Goal: Information Seeking & Learning: Learn about a topic

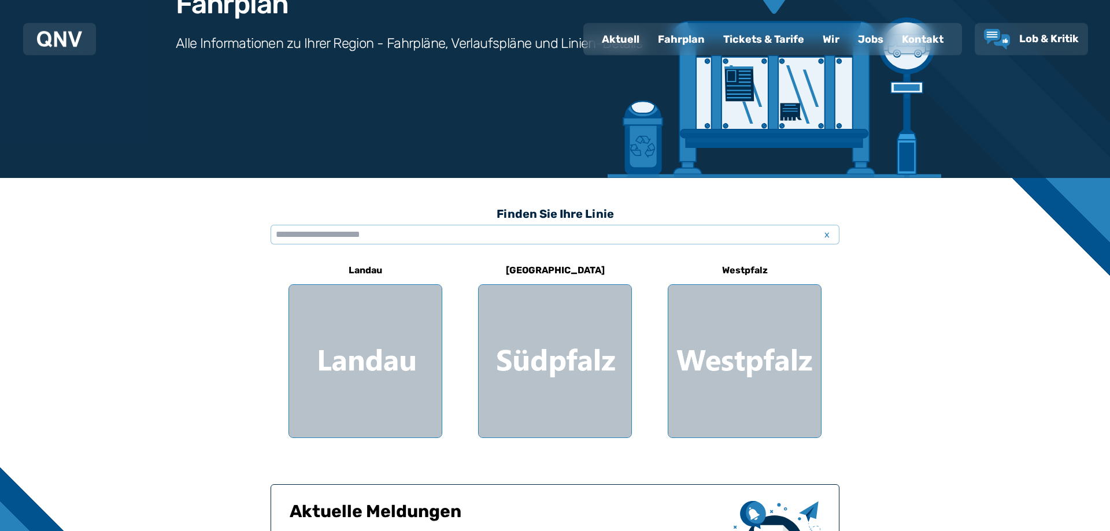
scroll to position [177, 0]
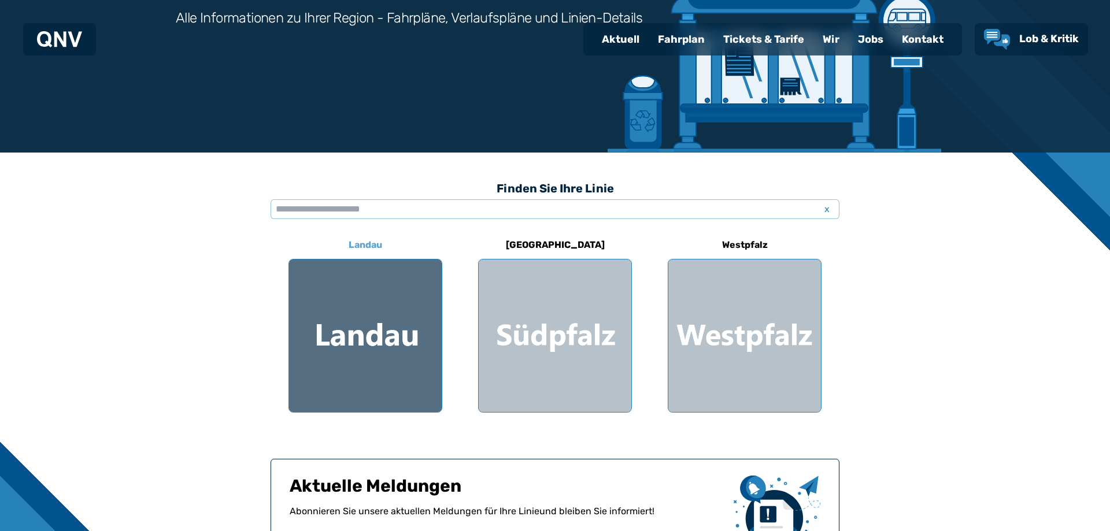
click at [387, 309] on div at bounding box center [365, 336] width 153 height 153
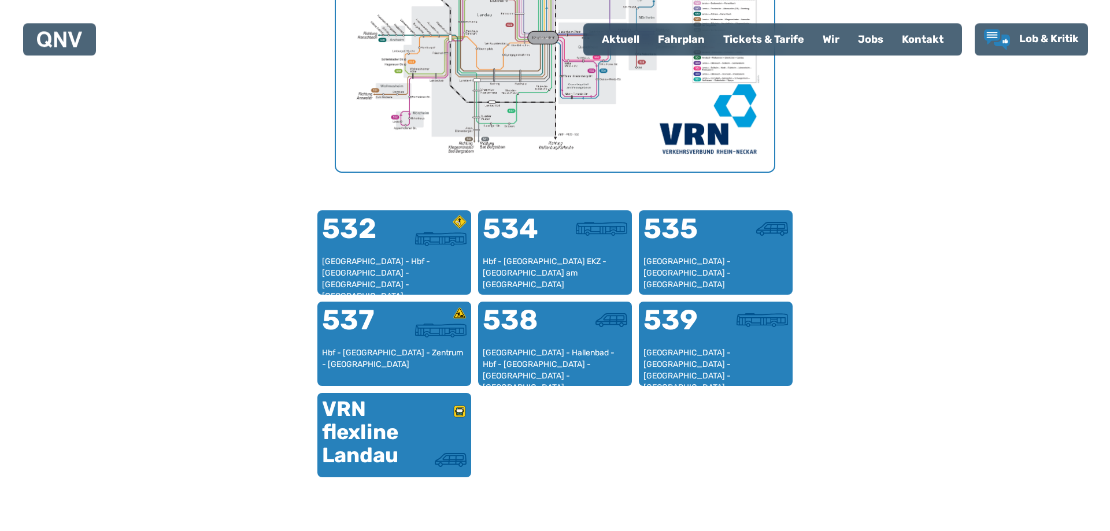
scroll to position [592, 0]
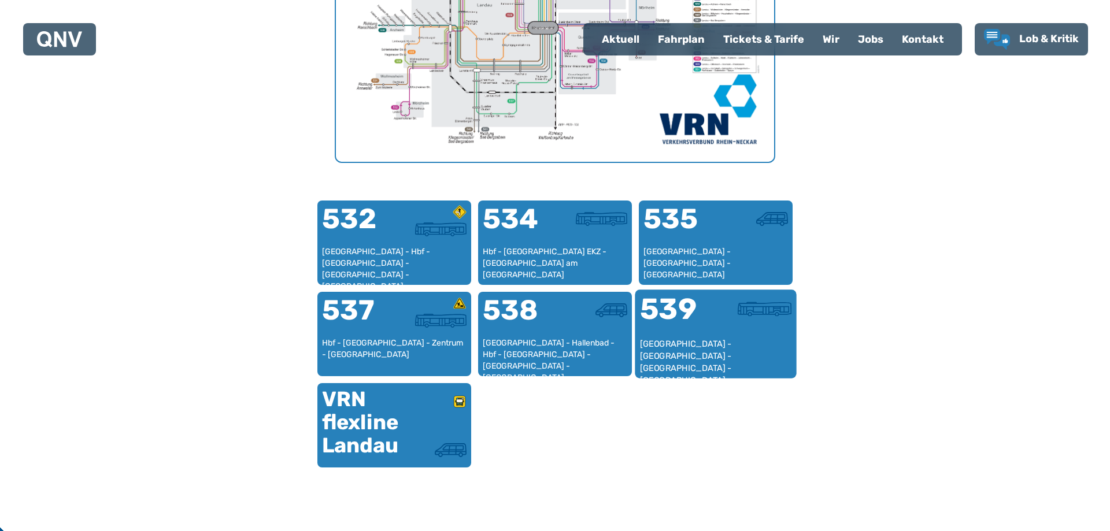
click at [685, 331] on div "539" at bounding box center [678, 316] width 76 height 43
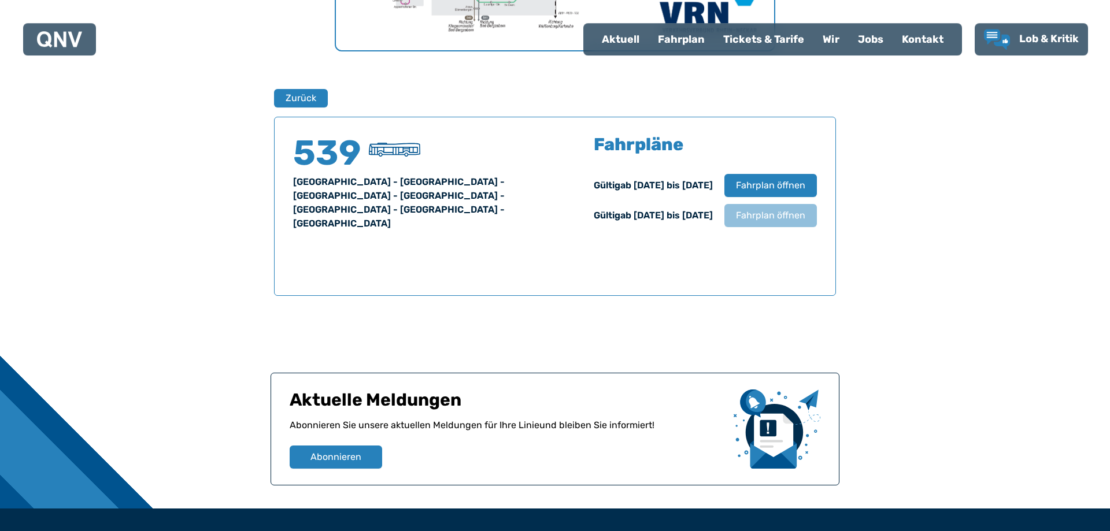
scroll to position [703, 0]
click at [750, 213] on span "Fahrplan öffnen" at bounding box center [770, 216] width 71 height 14
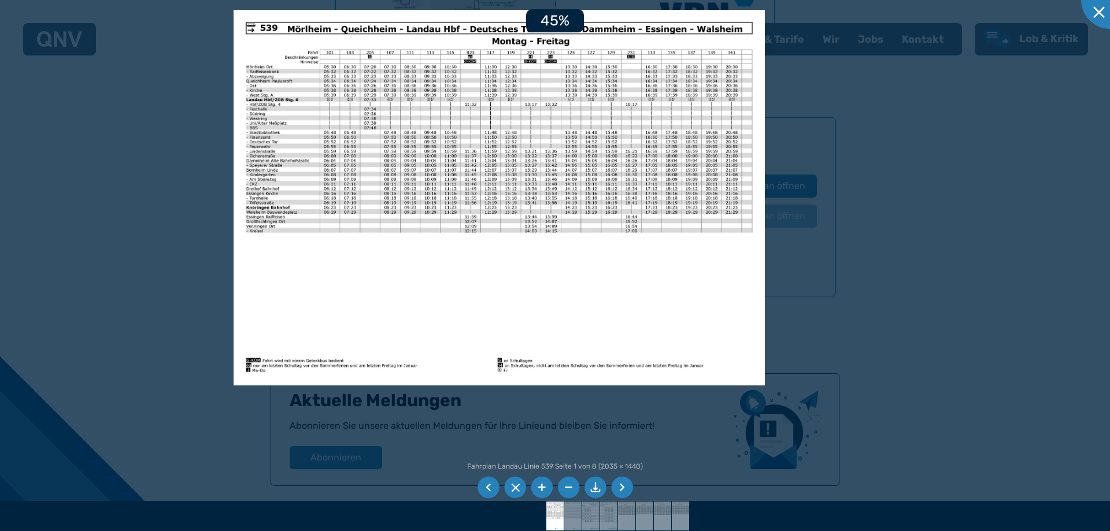
click at [727, 175] on img at bounding box center [498, 198] width 531 height 376
click at [721, 205] on img at bounding box center [498, 198] width 531 height 376
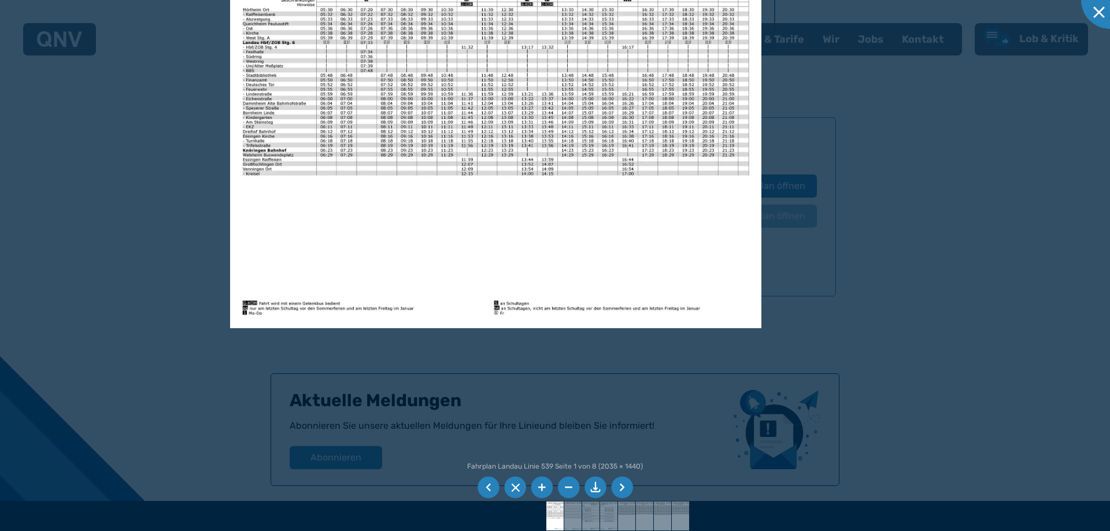
click at [717, 118] on img at bounding box center [495, 141] width 531 height 376
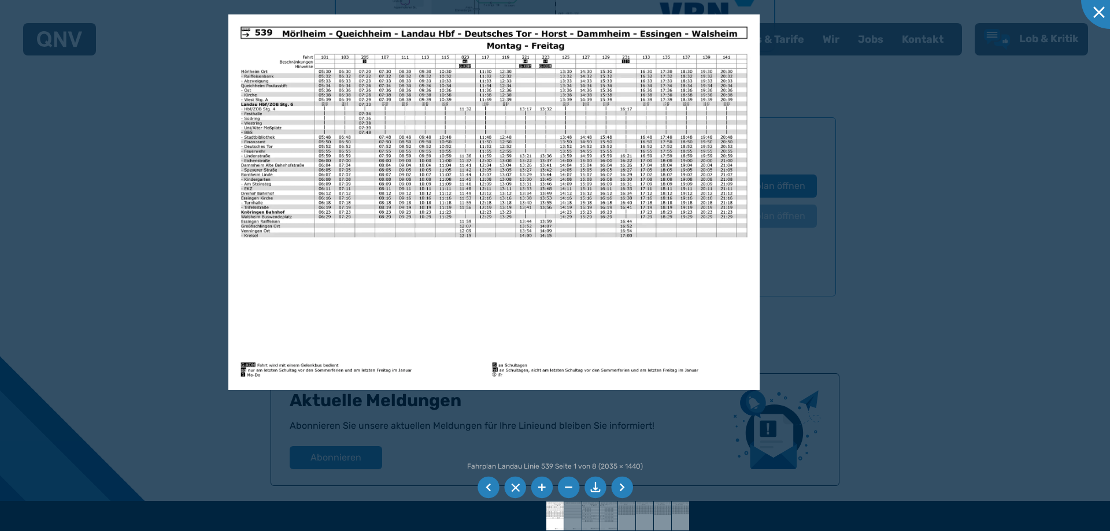
click at [716, 202] on img at bounding box center [493, 202] width 531 height 376
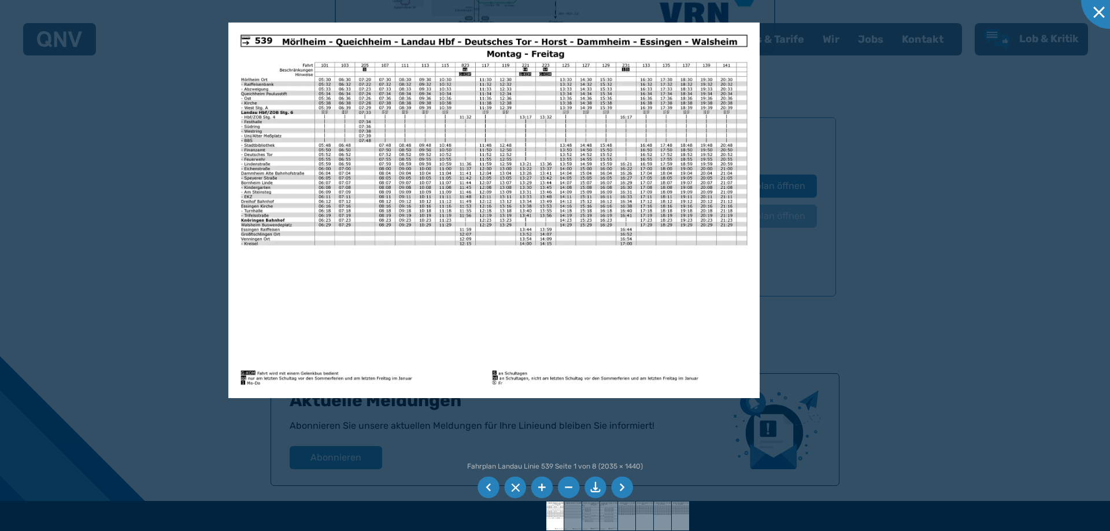
click at [629, 488] on li at bounding box center [622, 488] width 22 height 22
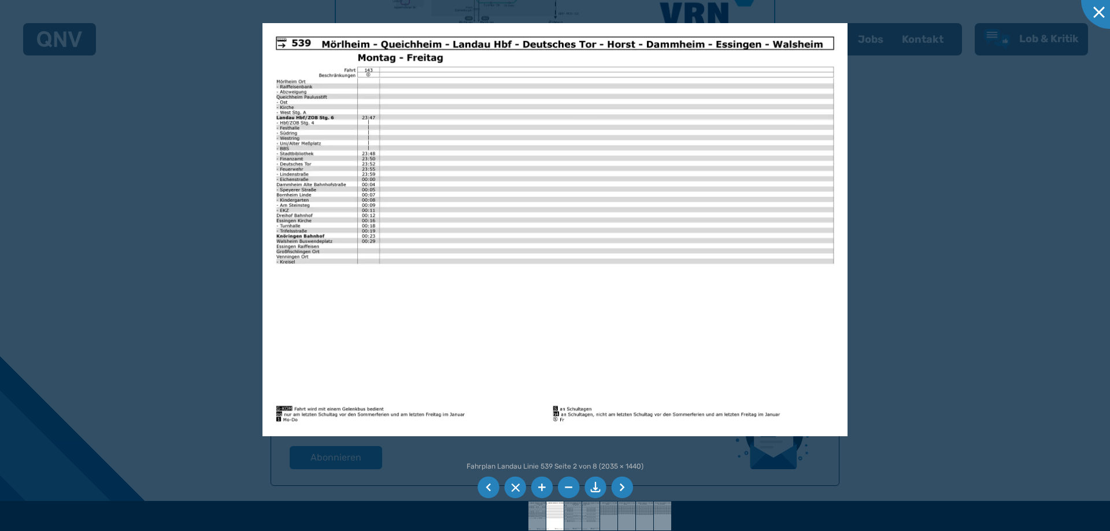
click at [629, 488] on li at bounding box center [622, 488] width 22 height 22
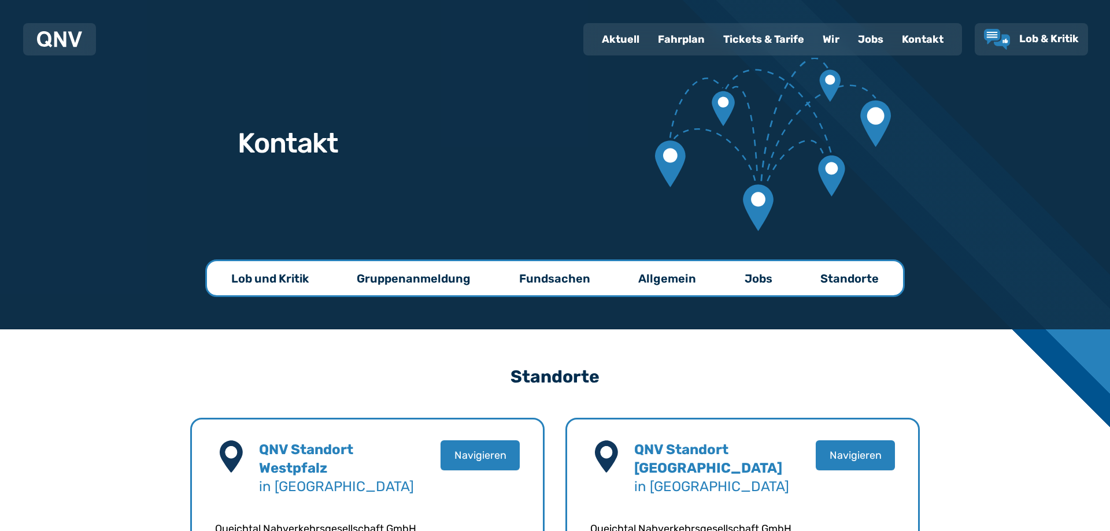
click at [692, 42] on div "Fahrplan" at bounding box center [680, 39] width 65 height 30
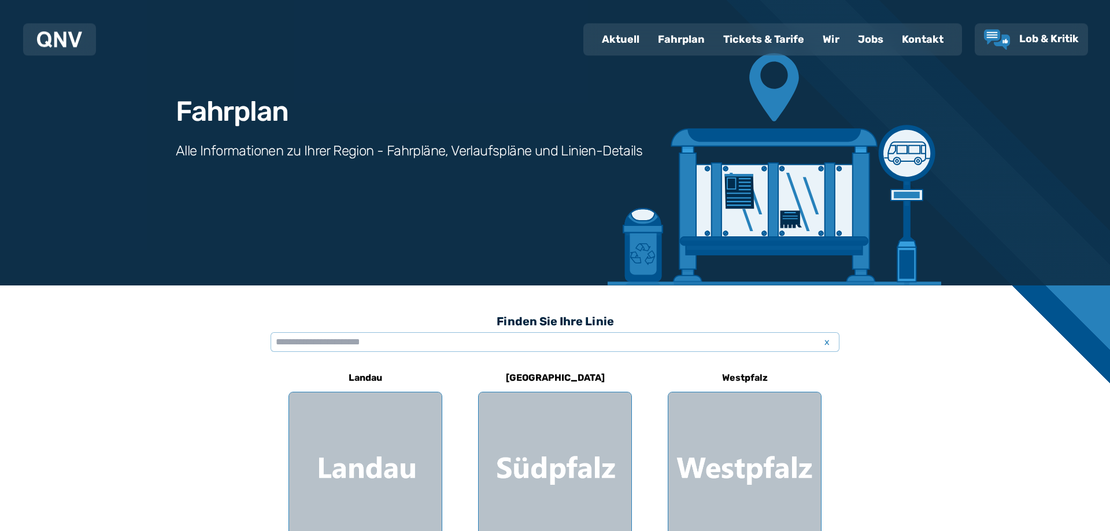
scroll to position [118, 0]
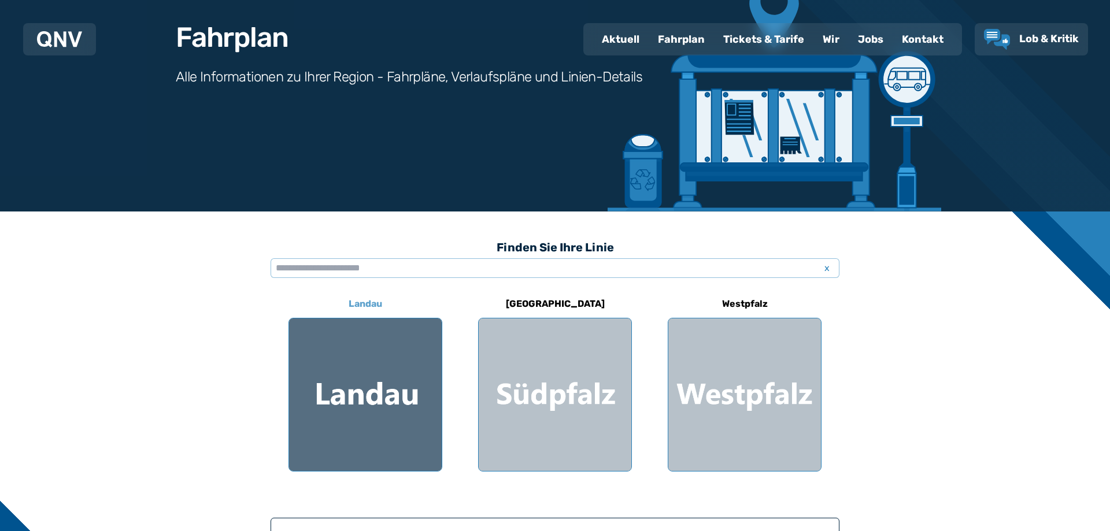
click at [389, 381] on div at bounding box center [365, 394] width 153 height 153
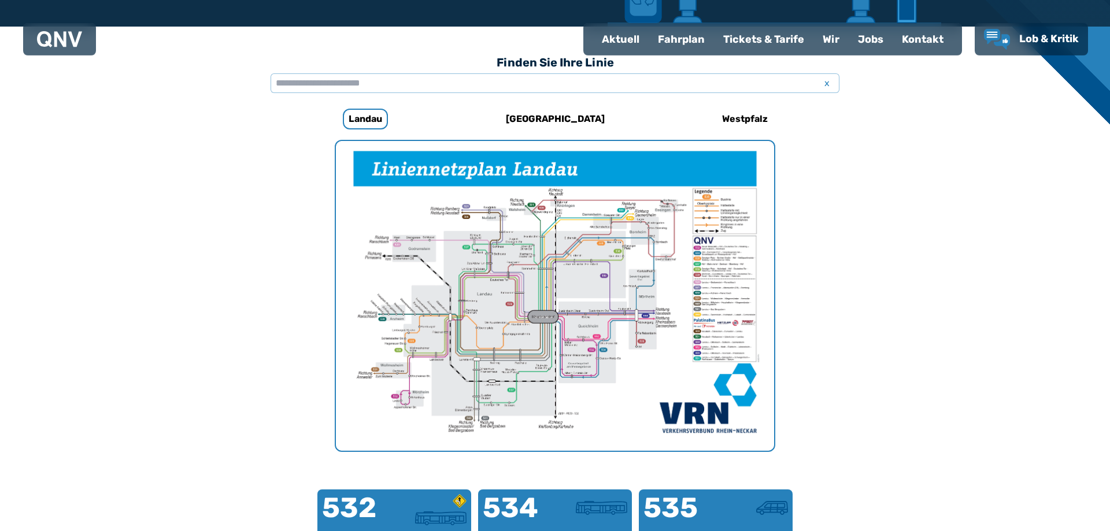
scroll to position [480, 0]
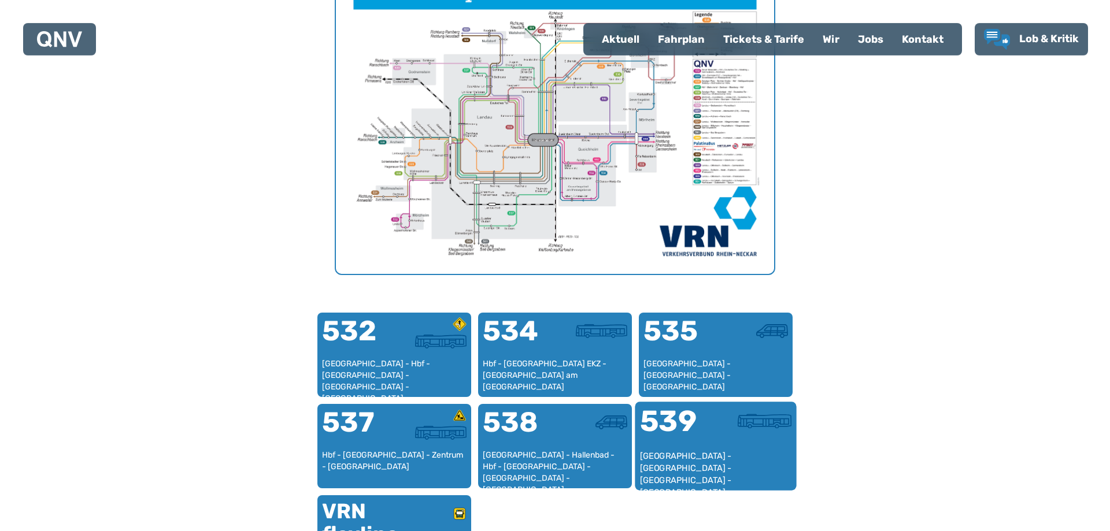
click at [717, 428] on div at bounding box center [754, 421] width 76 height 14
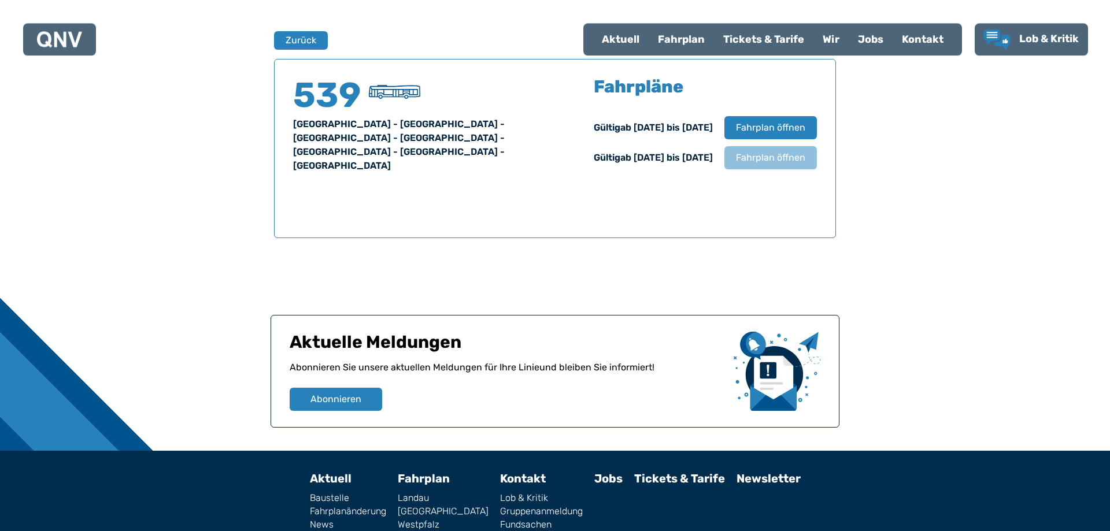
scroll to position [762, 0]
click at [783, 154] on span "Fahrplan öffnen" at bounding box center [770, 157] width 71 height 14
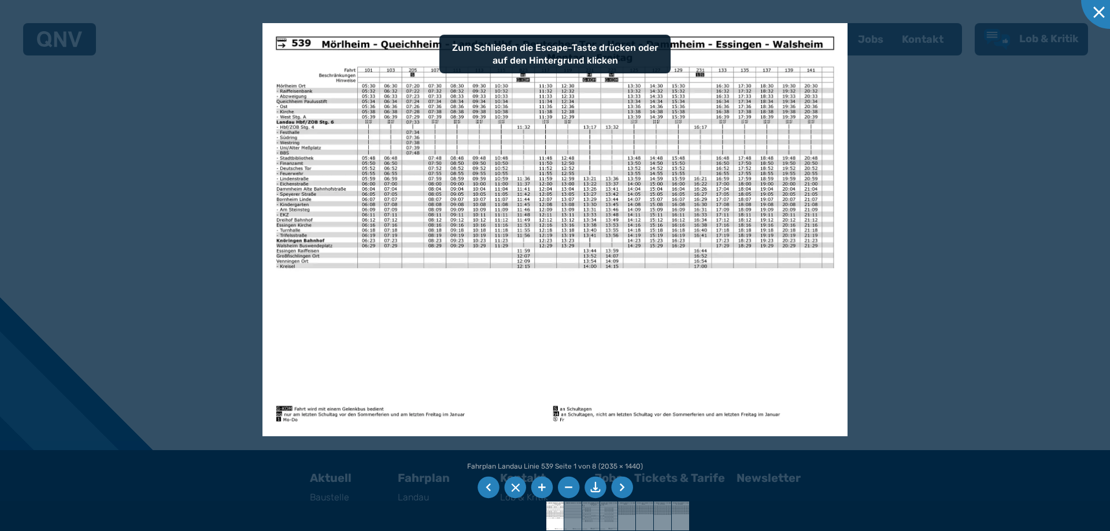
click at [618, 490] on li at bounding box center [622, 488] width 22 height 22
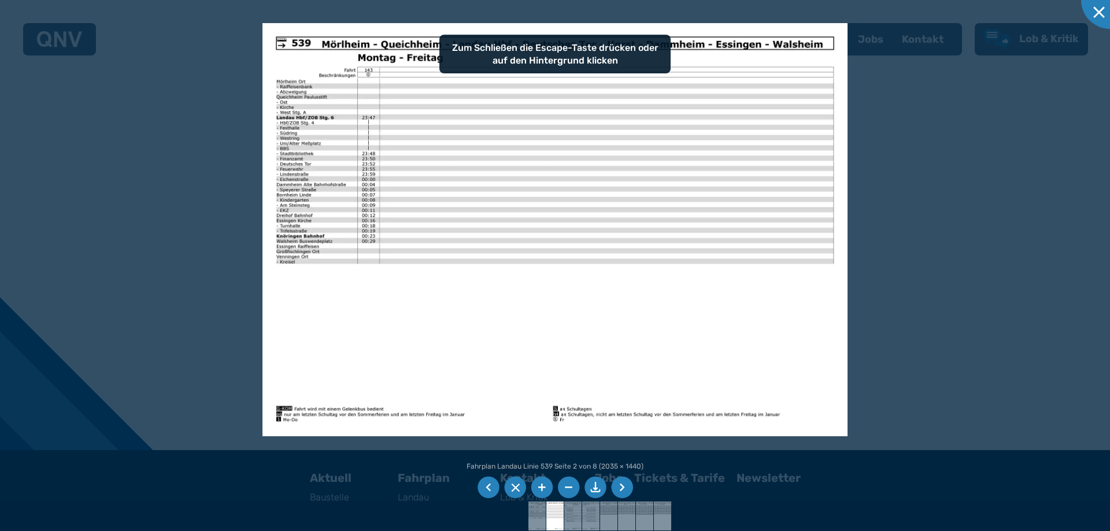
click at [618, 490] on li at bounding box center [622, 488] width 22 height 22
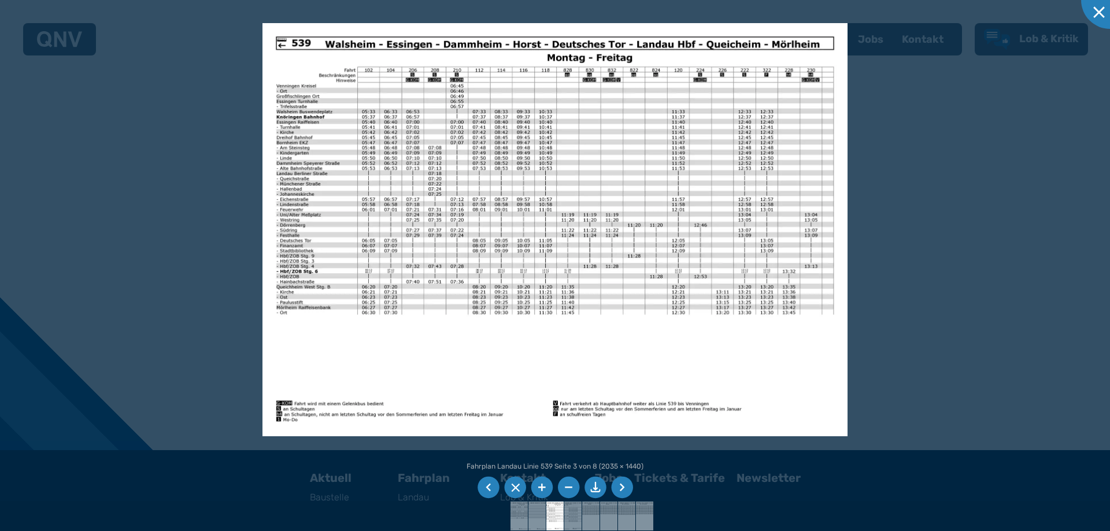
click at [620, 488] on li at bounding box center [622, 488] width 22 height 22
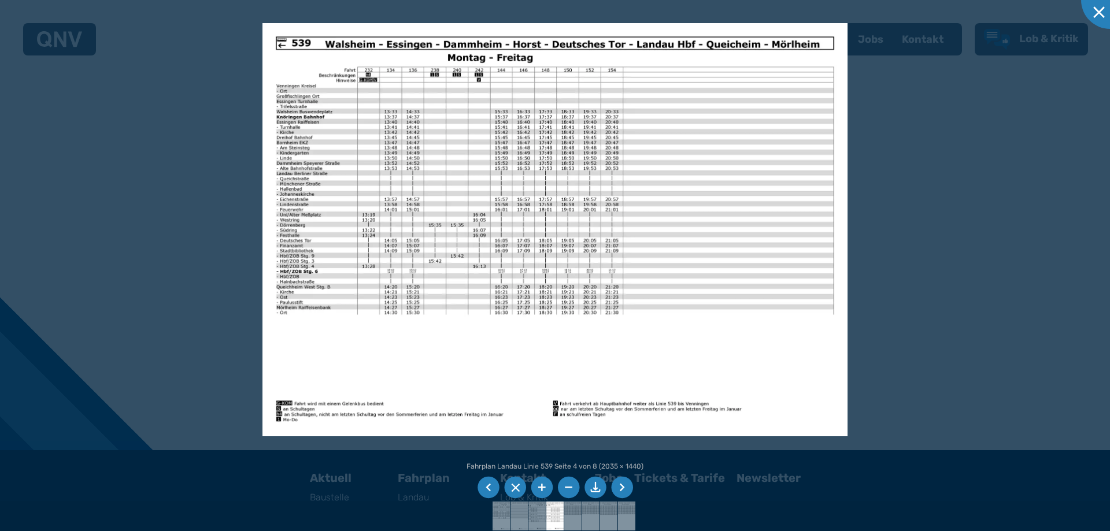
click at [485, 490] on li at bounding box center [488, 488] width 22 height 22
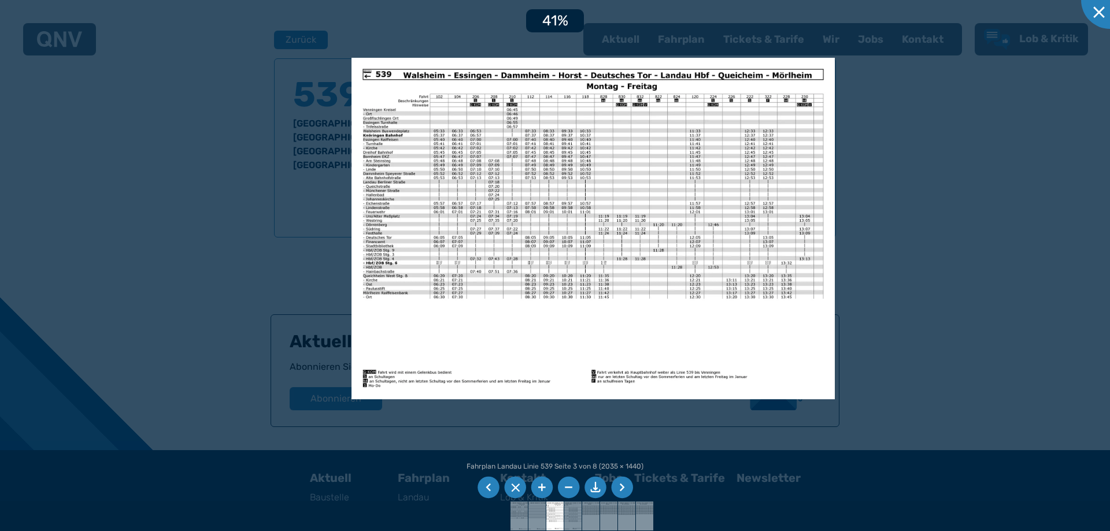
click at [621, 482] on li at bounding box center [622, 488] width 22 height 22
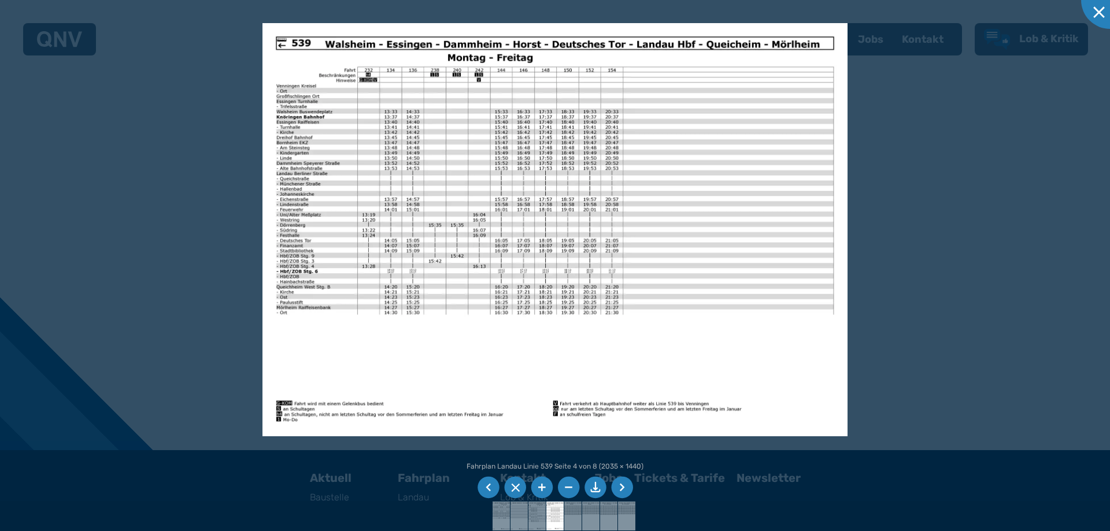
click at [484, 487] on li at bounding box center [488, 488] width 22 height 22
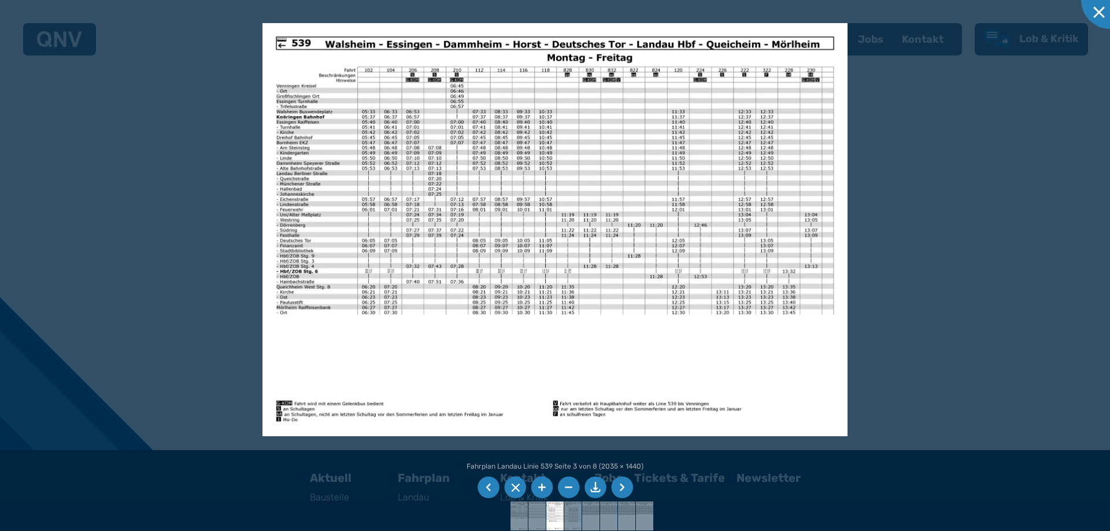
click at [484, 486] on li at bounding box center [488, 488] width 22 height 22
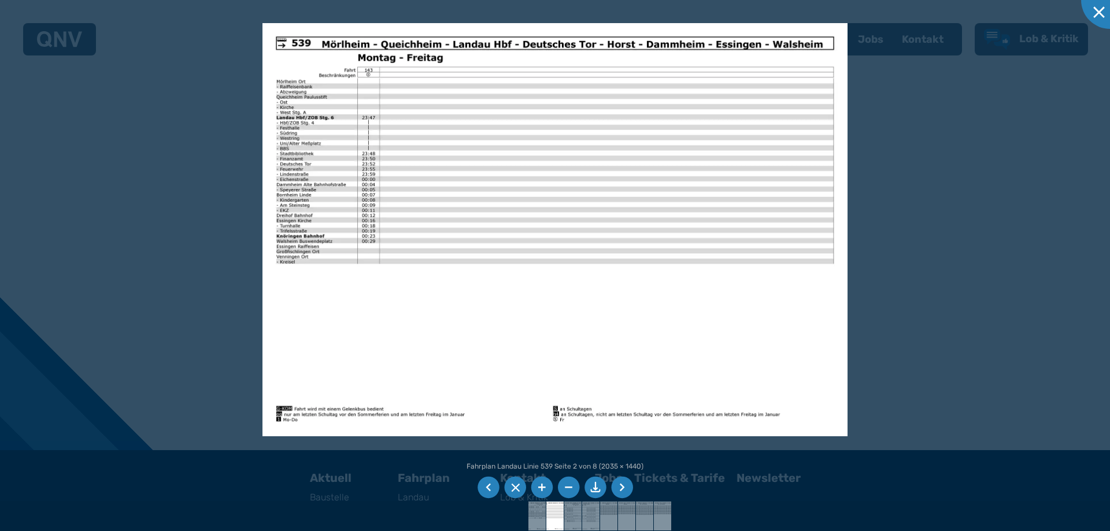
click at [484, 486] on li at bounding box center [488, 488] width 22 height 22
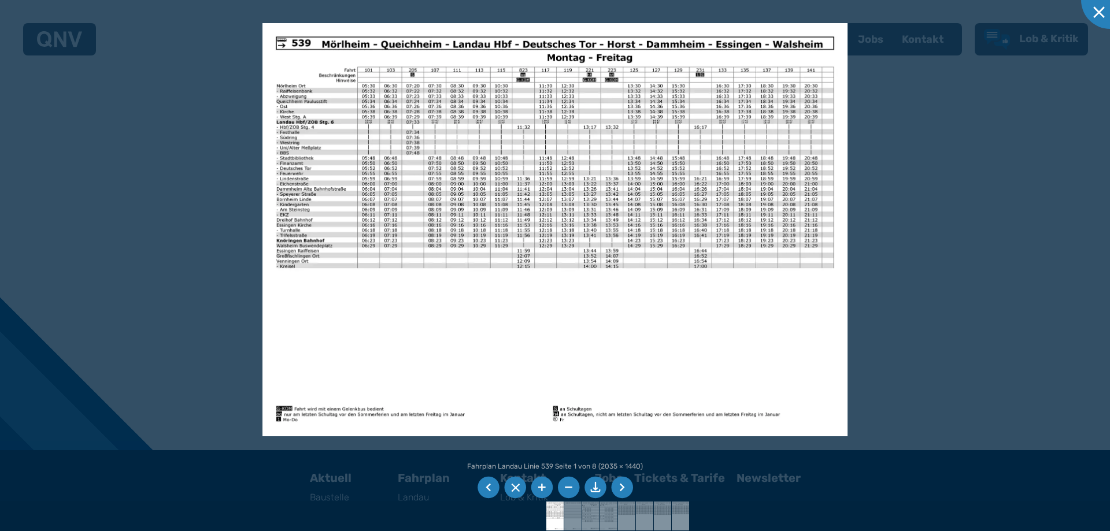
click at [484, 486] on li at bounding box center [488, 488] width 22 height 22
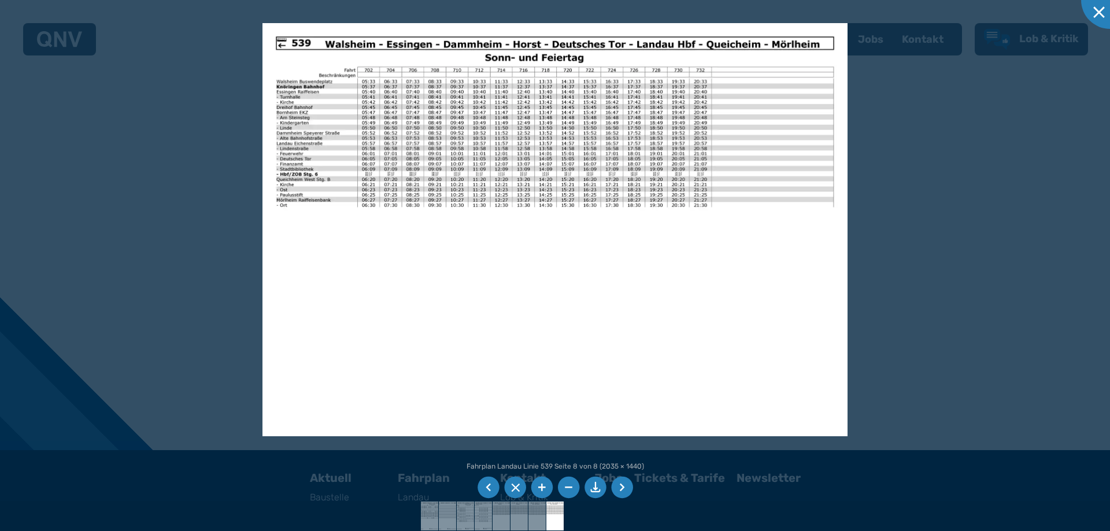
click at [484, 486] on li at bounding box center [488, 488] width 22 height 22
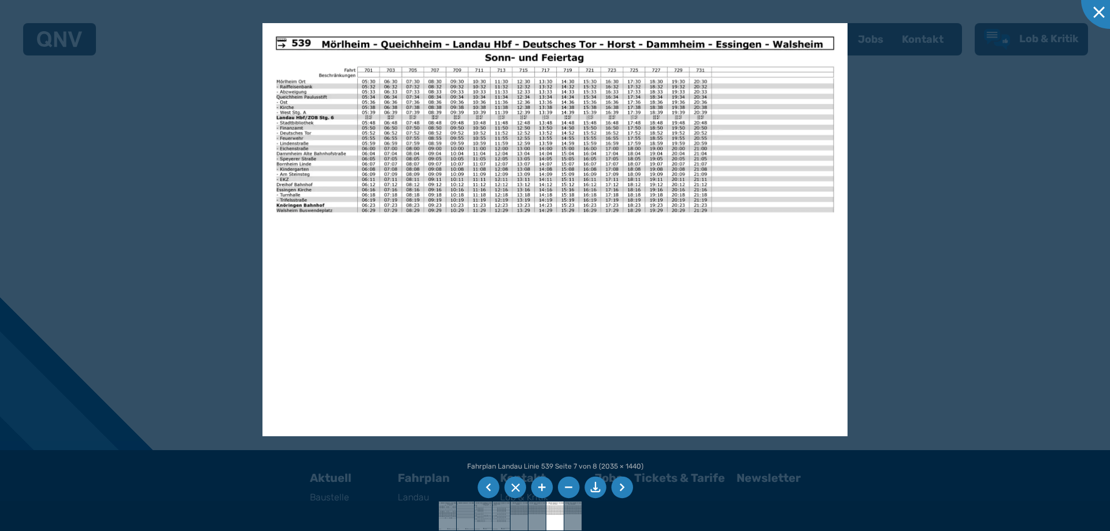
click at [484, 486] on li at bounding box center [488, 488] width 22 height 22
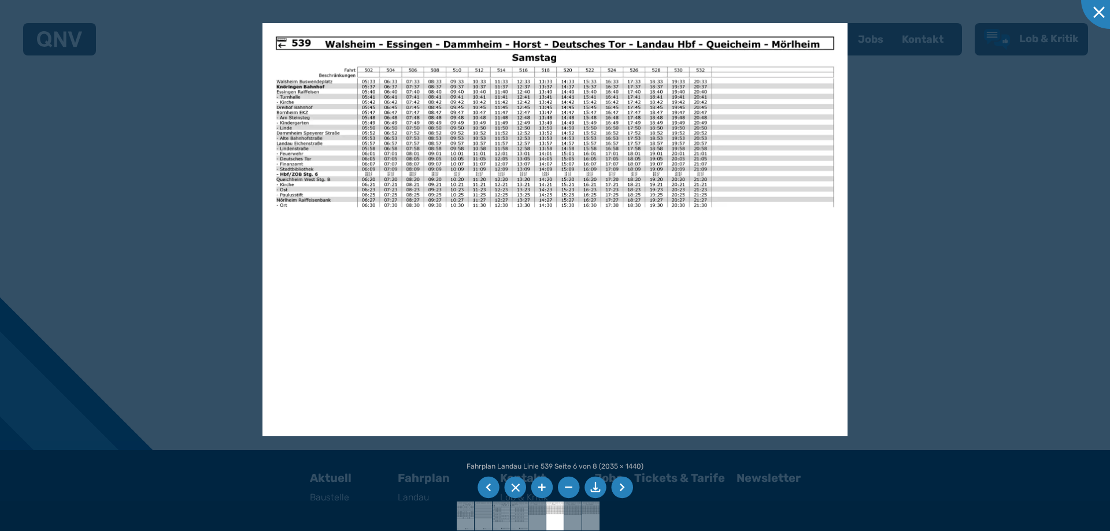
click at [484, 486] on li at bounding box center [488, 488] width 22 height 22
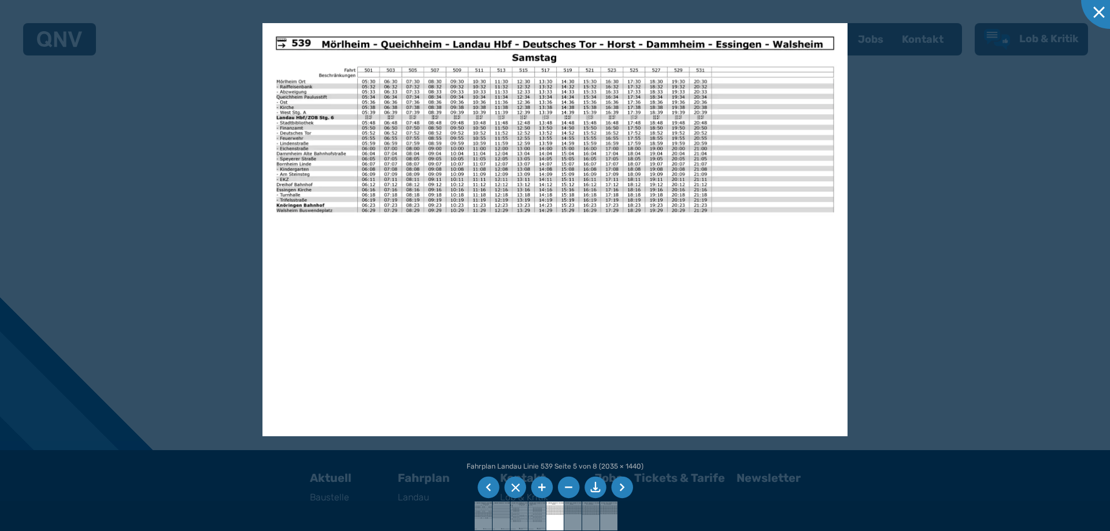
click at [484, 486] on li at bounding box center [488, 488] width 22 height 22
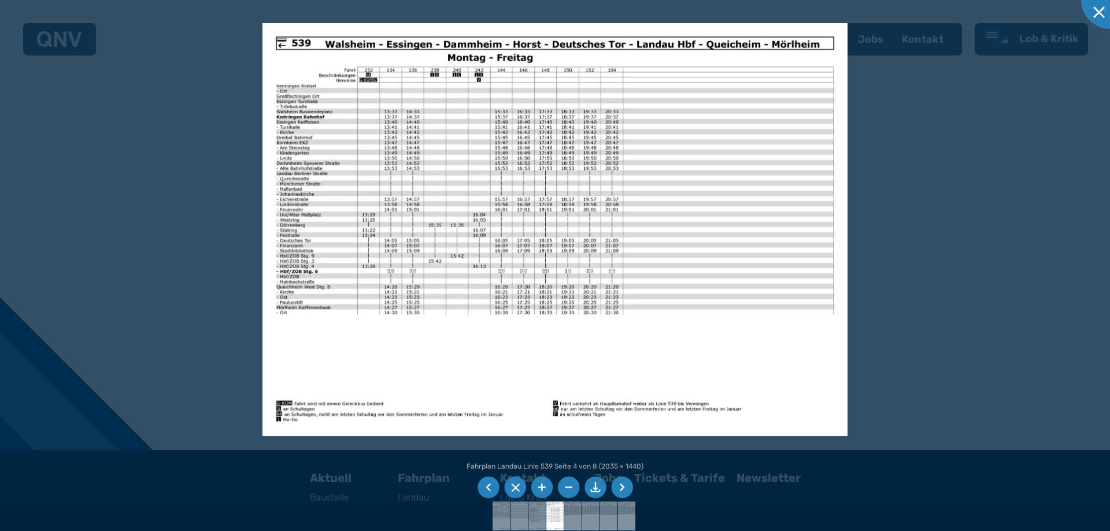
click at [484, 486] on li at bounding box center [488, 488] width 22 height 22
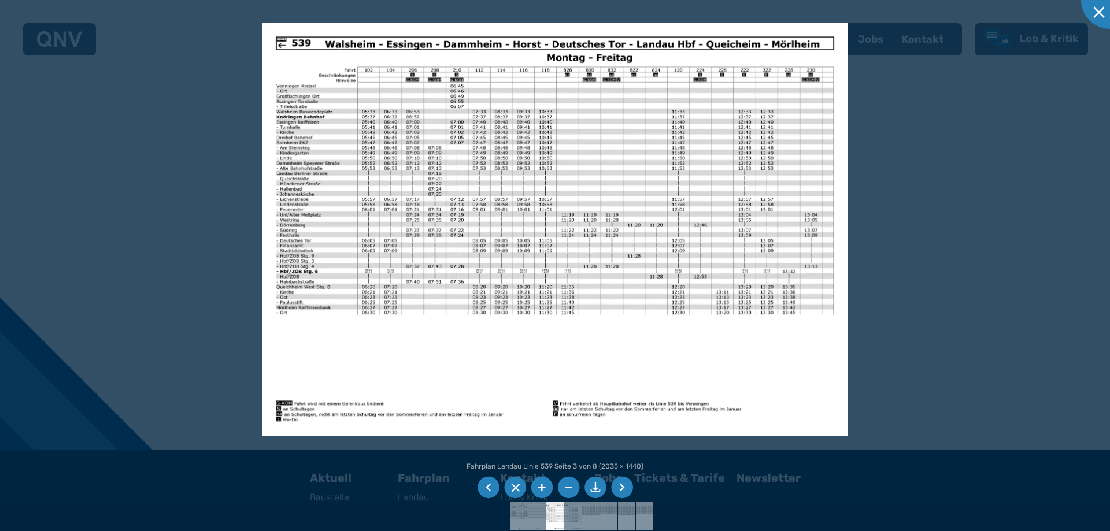
click at [484, 486] on li at bounding box center [488, 488] width 22 height 22
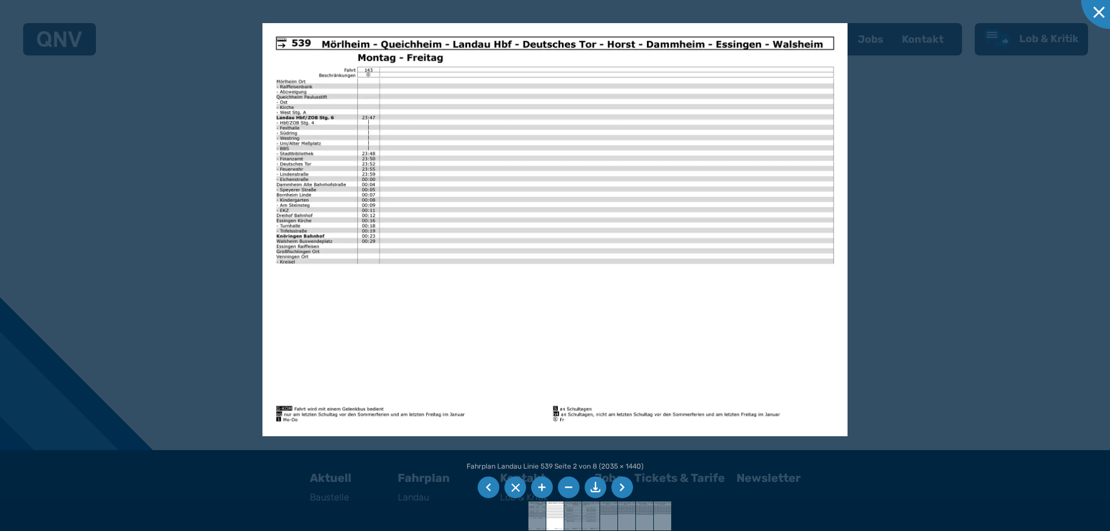
click at [484, 486] on li at bounding box center [488, 488] width 22 height 22
